Goal: Find specific page/section: Find specific page/section

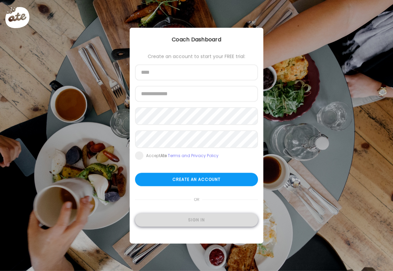
click at [208, 223] on div "Sign in" at bounding box center [196, 219] width 123 height 13
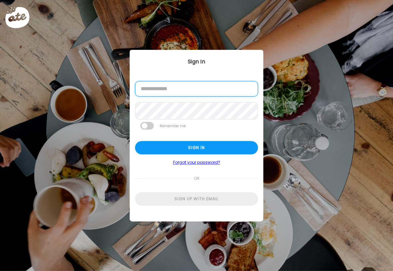
type input "**********"
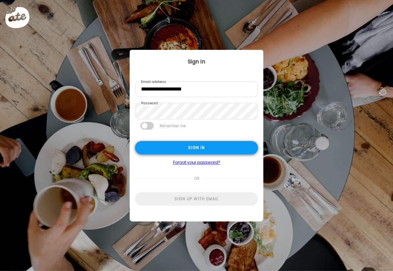
click at [166, 154] on div "Sign in" at bounding box center [196, 147] width 123 height 13
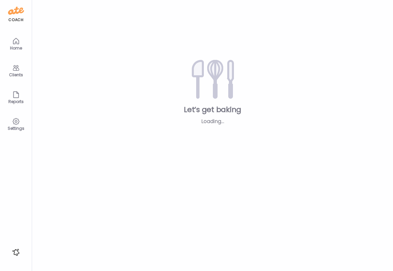
type input "***"
type input "**********"
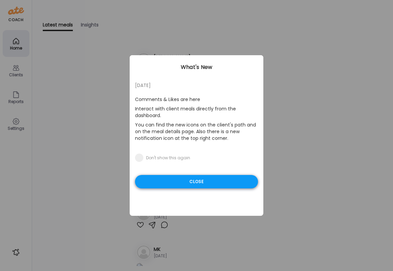
click at [162, 179] on div "Close" at bounding box center [196, 181] width 123 height 13
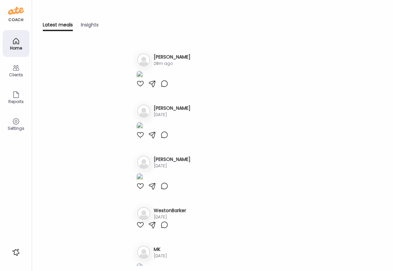
click at [143, 80] on img at bounding box center [139, 75] width 7 height 9
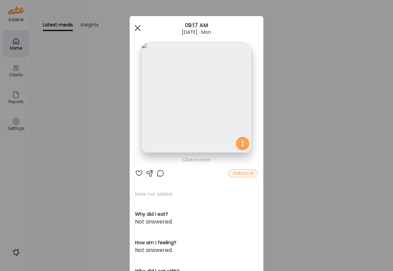
click at [136, 24] on div at bounding box center [137, 27] width 13 height 13
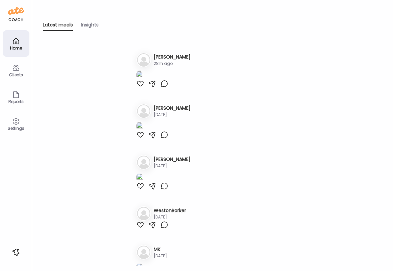
click at [12, 71] on icon at bounding box center [16, 68] width 8 height 8
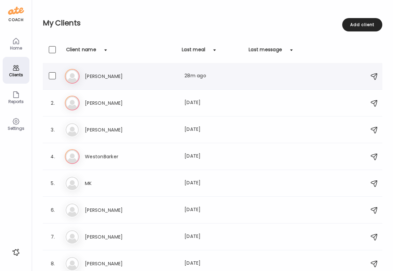
click at [138, 73] on h3 "[PERSON_NAME]" at bounding box center [114, 76] width 59 height 8
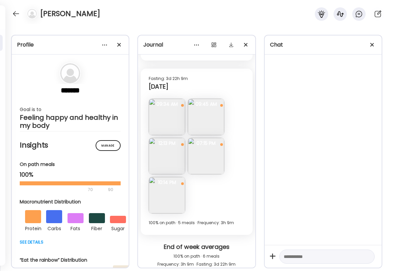
scroll to position [3209, 0]
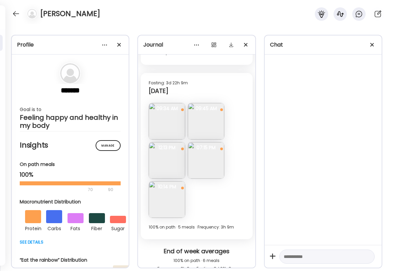
click at [169, 128] on img at bounding box center [167, 121] width 36 height 36
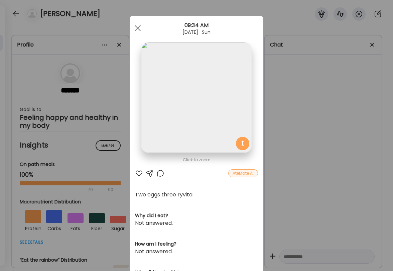
click at [136, 21] on div "Ate Coach Dashboard 09:34 AM [DATE] · Sun" at bounding box center [197, 28] width 134 height 24
click at [138, 29] on div at bounding box center [137, 27] width 13 height 13
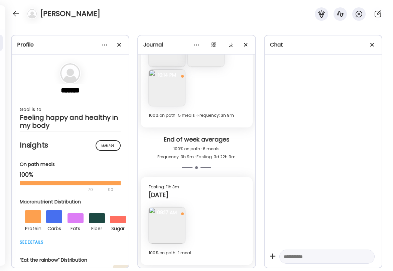
scroll to position [3321, 0]
click at [153, 0] on div "[PERSON_NAME]" at bounding box center [196, 12] width 393 height 24
click at [173, 0] on div "[PERSON_NAME]" at bounding box center [196, 12] width 393 height 24
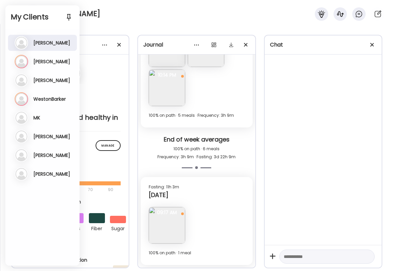
click at [40, 82] on h3 "[PERSON_NAME]" at bounding box center [51, 80] width 37 height 6
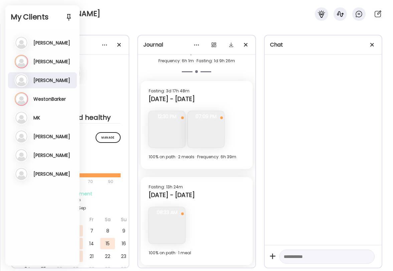
scroll to position [1521, 0]
